Goal: Task Accomplishment & Management: Manage account settings

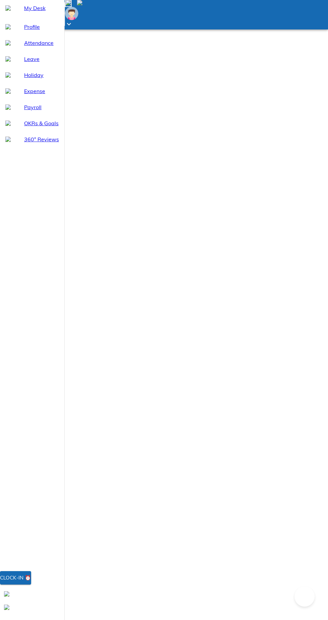
click at [38, 47] on span "Attendance" at bounding box center [41, 43] width 35 height 8
select select "9"
